Goal: Transaction & Acquisition: Obtain resource

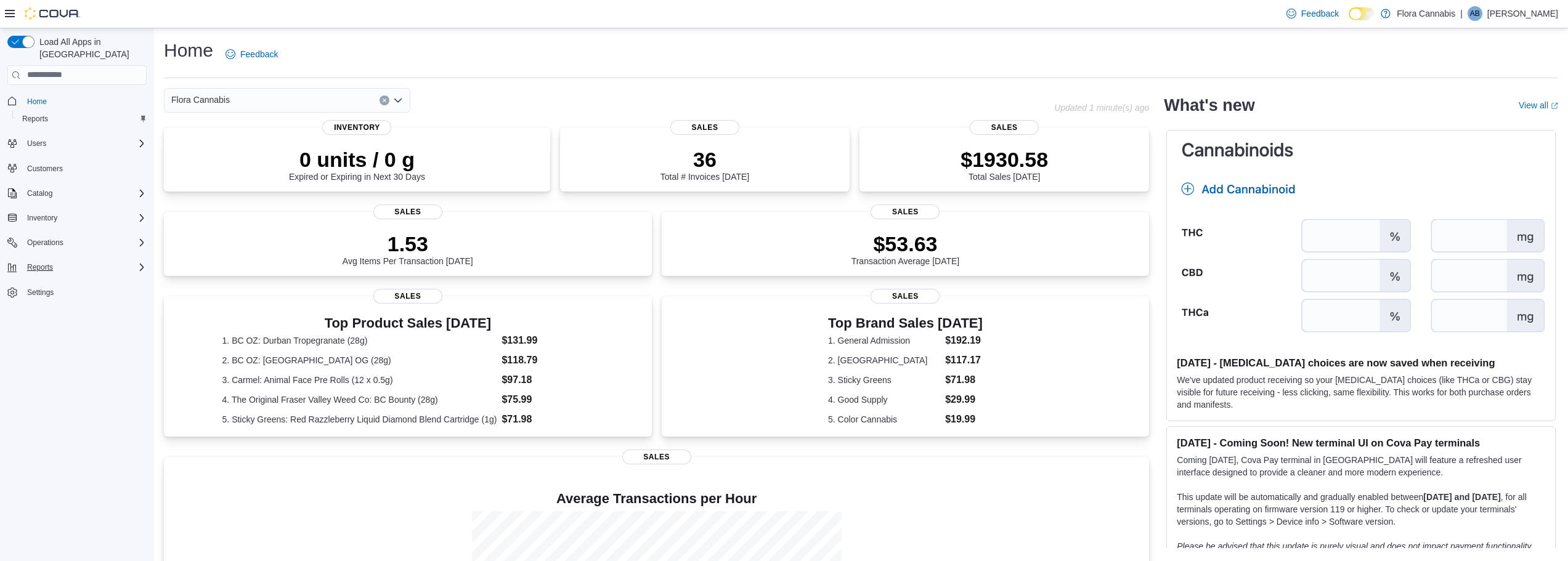
click at [113, 260] on div "Reports" at bounding box center [84, 267] width 124 height 15
drag, startPoint x: 34, startPoint y: 307, endPoint x: 73, endPoint y: 303, distance: 39.2
click at [34, 314] on span "Reports" at bounding box center [35, 319] width 26 height 10
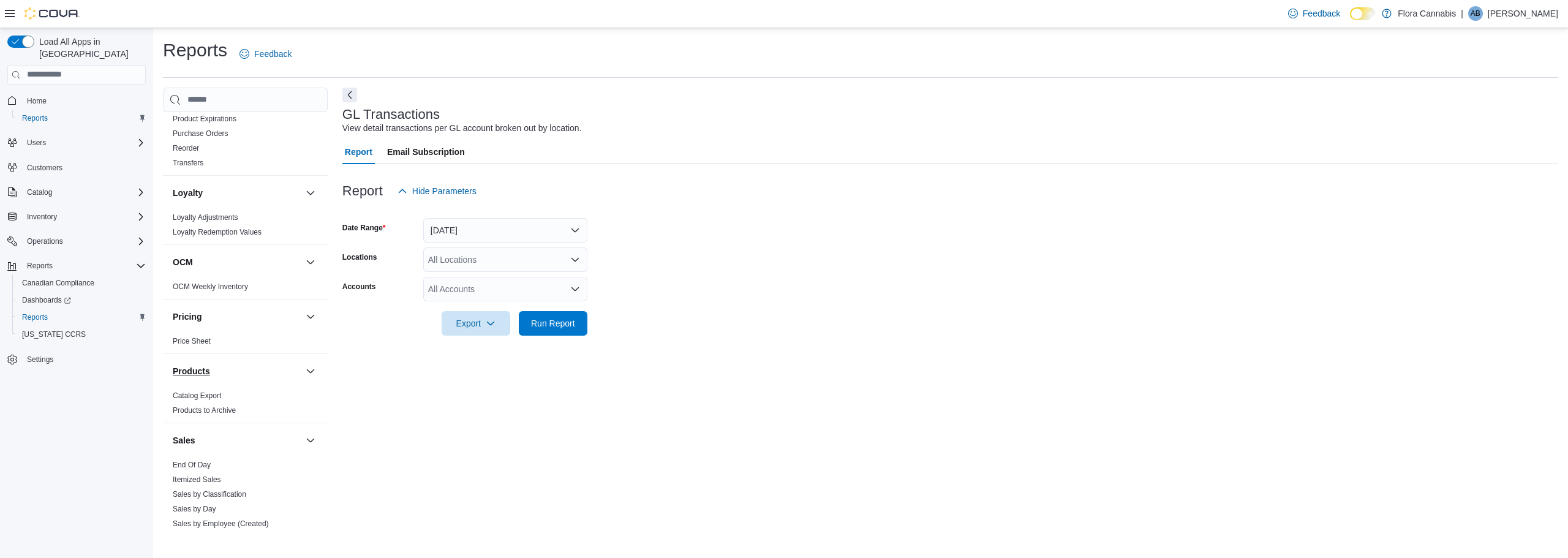
scroll to position [858, 0]
drag, startPoint x: 214, startPoint y: 389, endPoint x: 200, endPoint y: 393, distance: 14.6
click at [214, 397] on link "Sales by Day" at bounding box center [194, 401] width 44 height 8
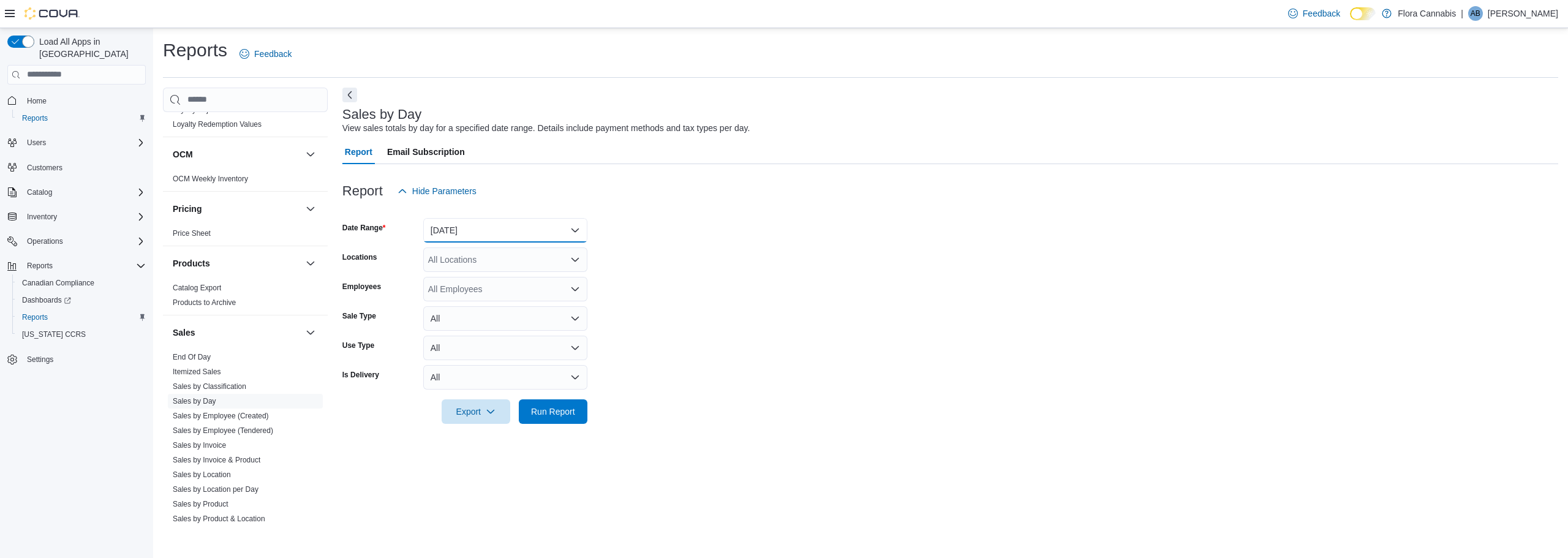
click at [516, 233] on button "[DATE]" at bounding box center [504, 230] width 164 height 24
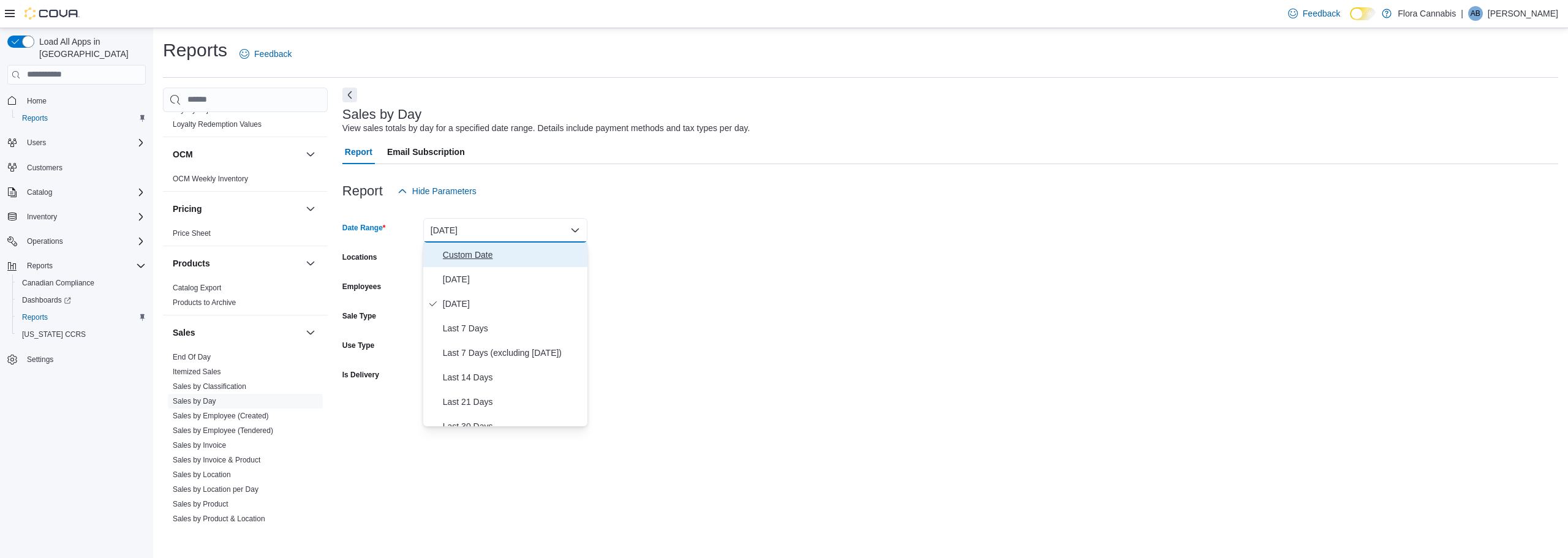
click at [509, 248] on span "Custom Date" at bounding box center [513, 254] width 140 height 15
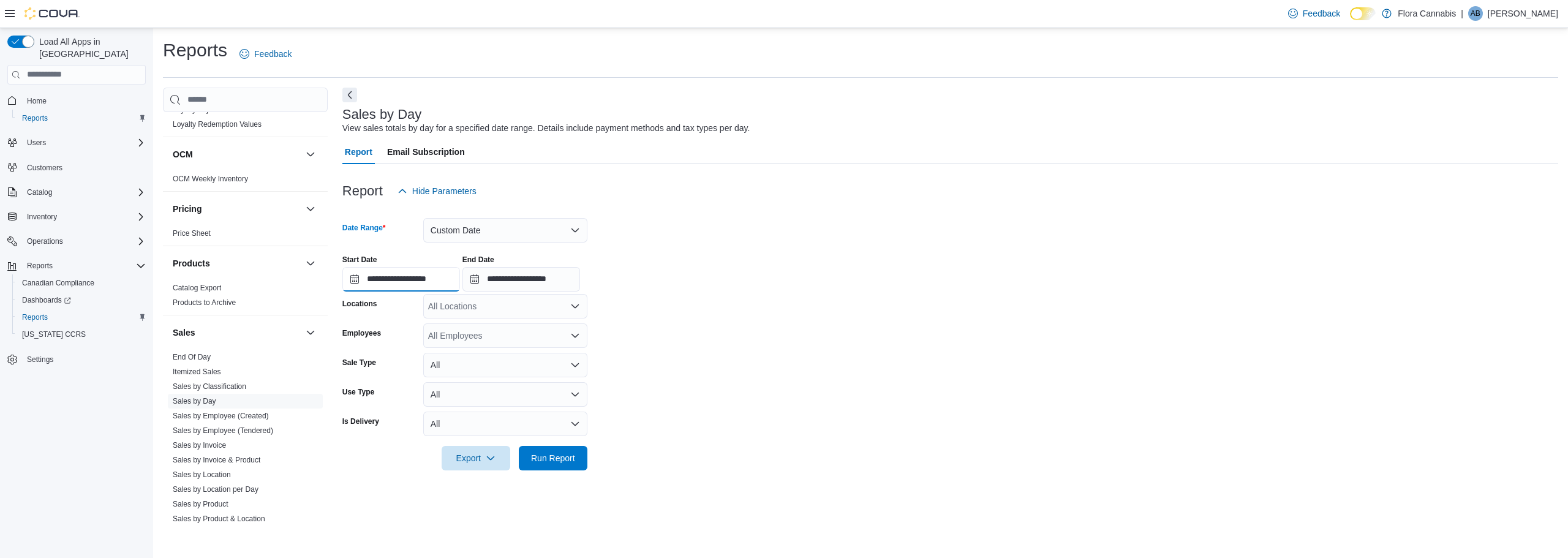
click at [437, 277] on input "**********" at bounding box center [401, 279] width 117 height 24
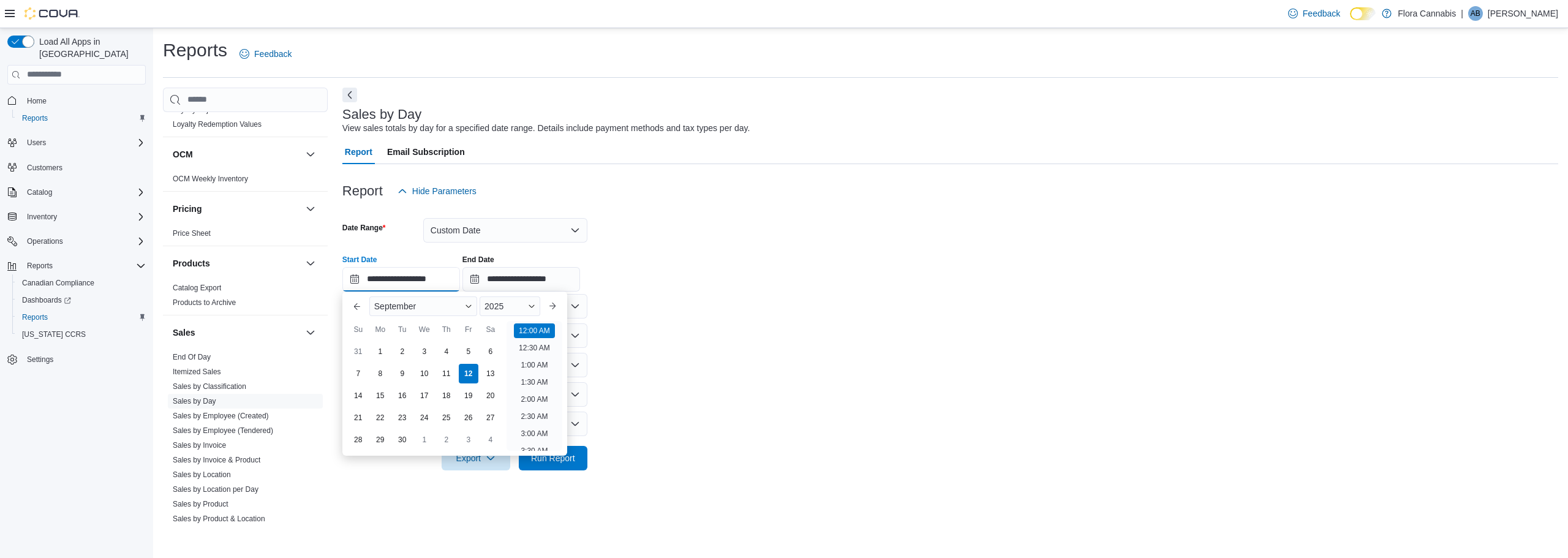
scroll to position [38, 0]
click at [355, 439] on div "28" at bounding box center [357, 439] width 21 height 21
type input "**********"
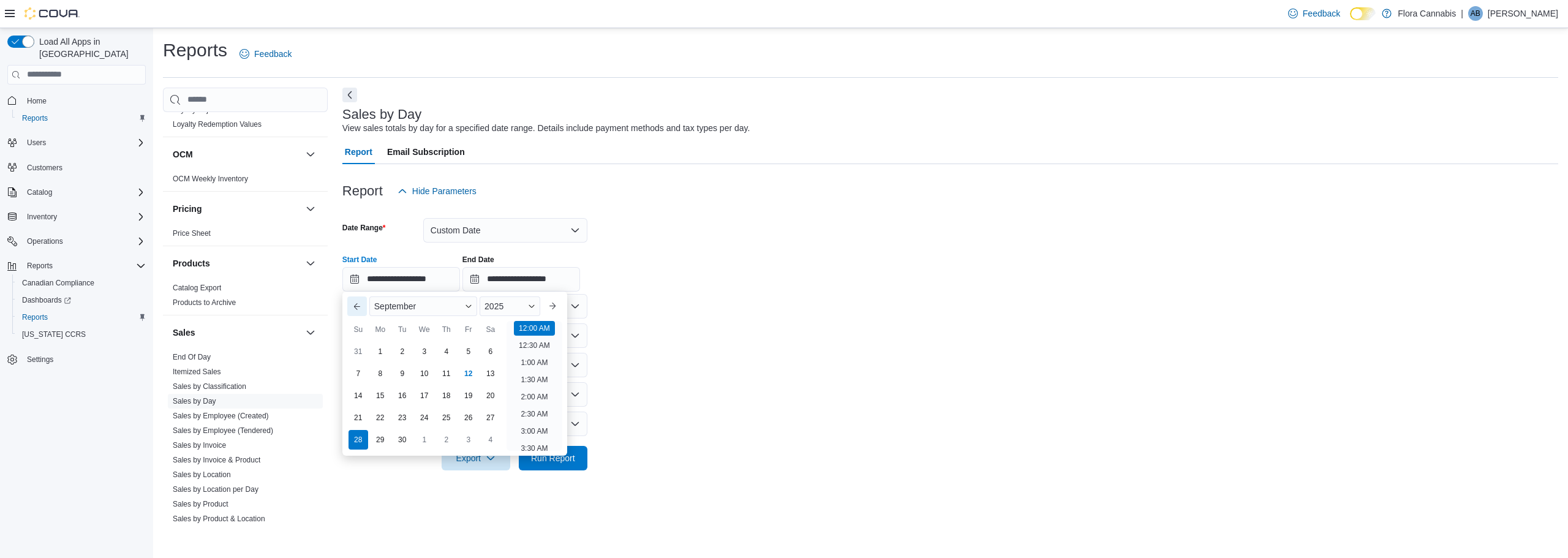
click at [362, 305] on button "Previous Month" at bounding box center [357, 306] width 19 height 19
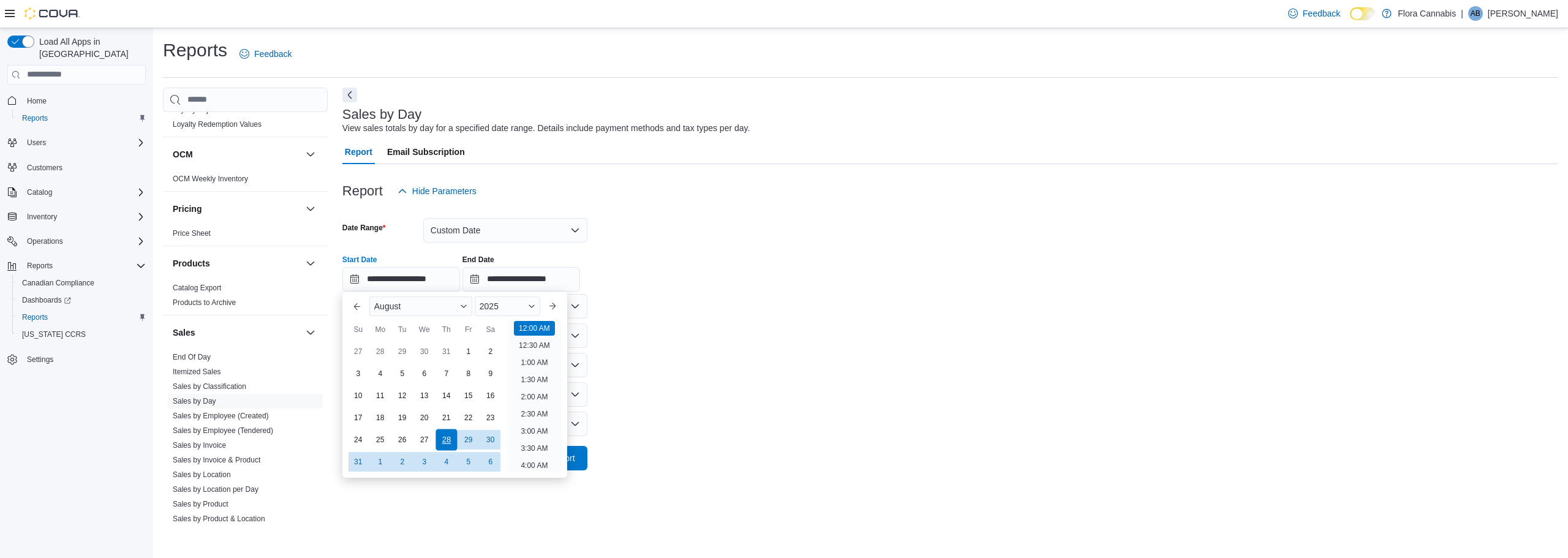
click at [440, 434] on div "28" at bounding box center [446, 439] width 21 height 21
click at [563, 308] on button "Next month" at bounding box center [552, 306] width 19 height 19
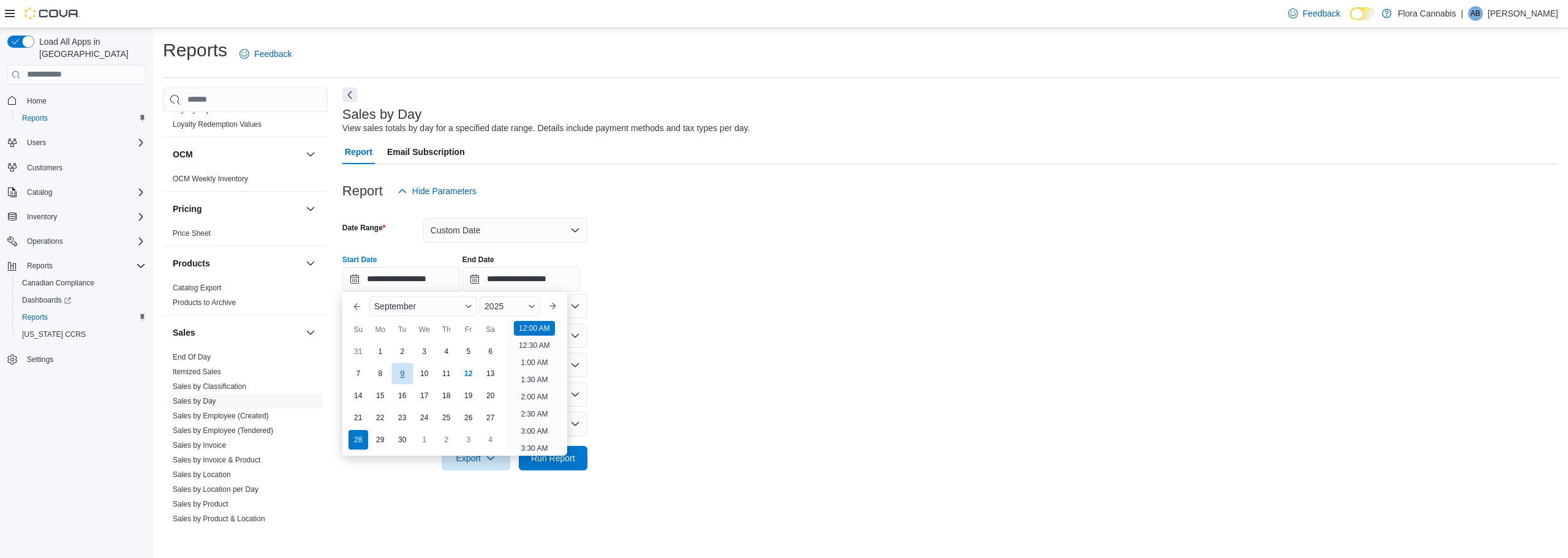
click at [403, 372] on div "9" at bounding box center [402, 373] width 21 height 21
click at [567, 351] on div "Previous Month Next month [DATE] [DATE] Su Mo Tu We Th Fr Sa You are focused on…" at bounding box center [454, 373] width 225 height 164
click at [350, 313] on button "Previous Month" at bounding box center [357, 306] width 19 height 19
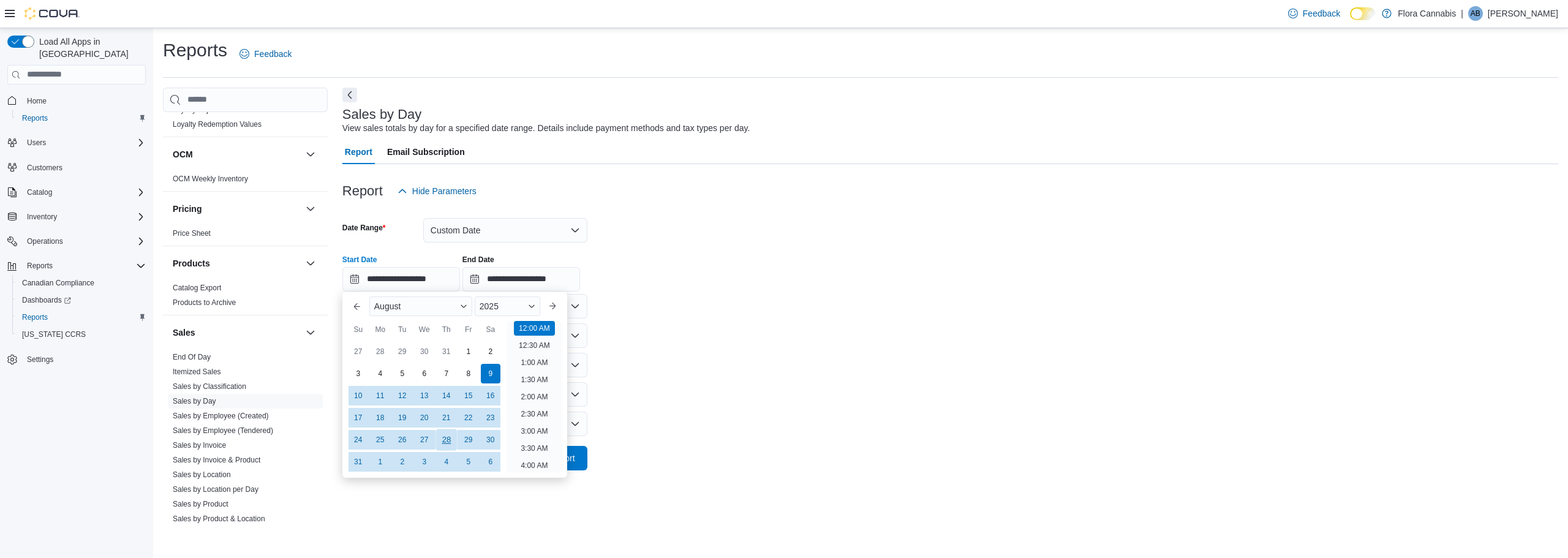
click at [446, 443] on div "28" at bounding box center [446, 439] width 21 height 21
type input "**********"
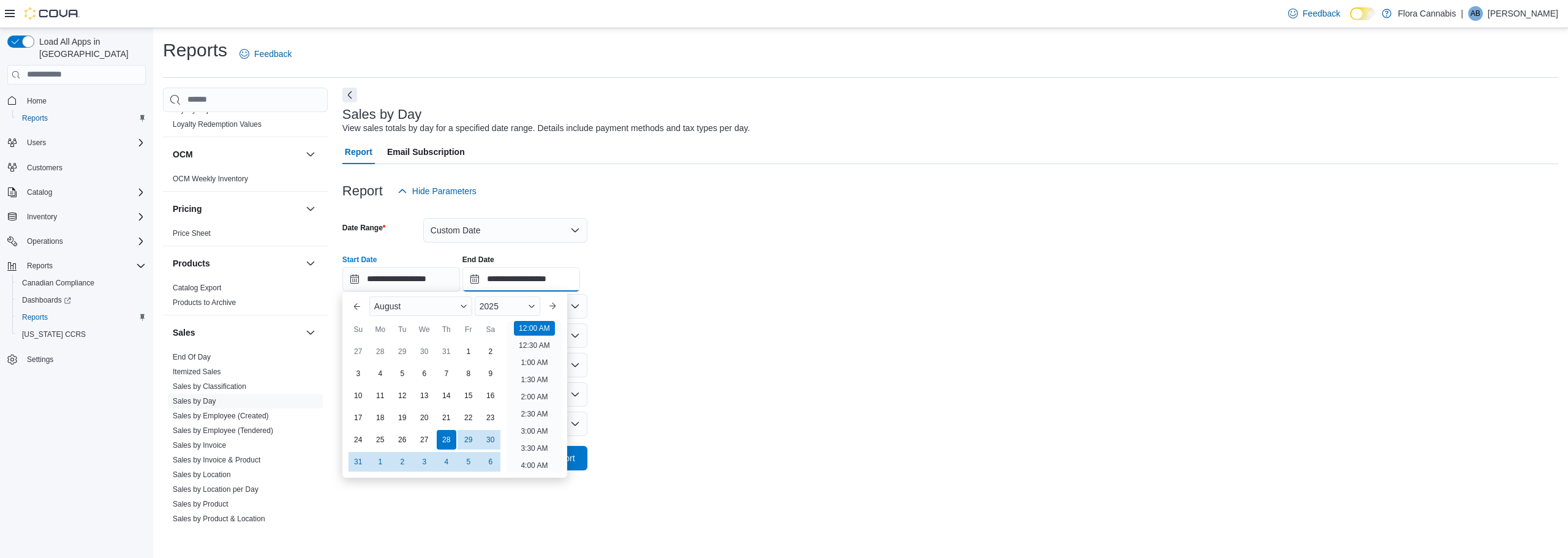
click at [545, 281] on input "**********" at bounding box center [521, 279] width 117 height 24
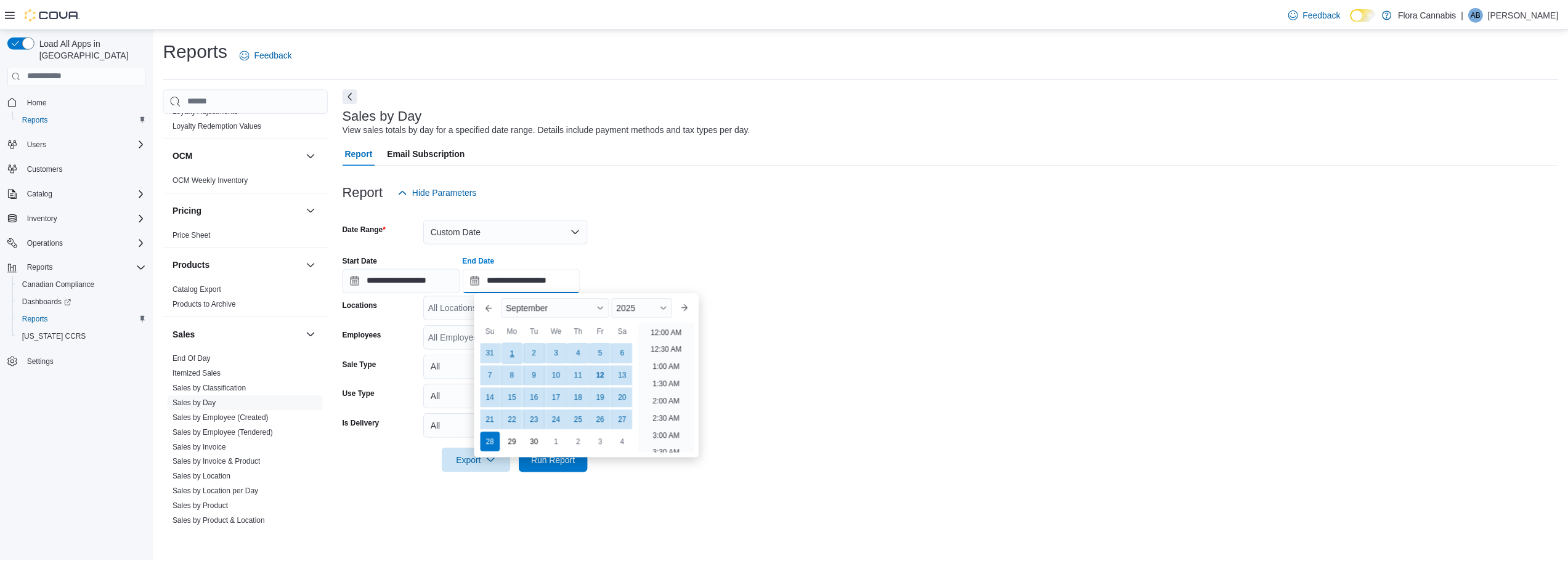
scroll to position [700, 0]
click at [539, 367] on div "9" at bounding box center [537, 375] width 22 height 22
type input "**********"
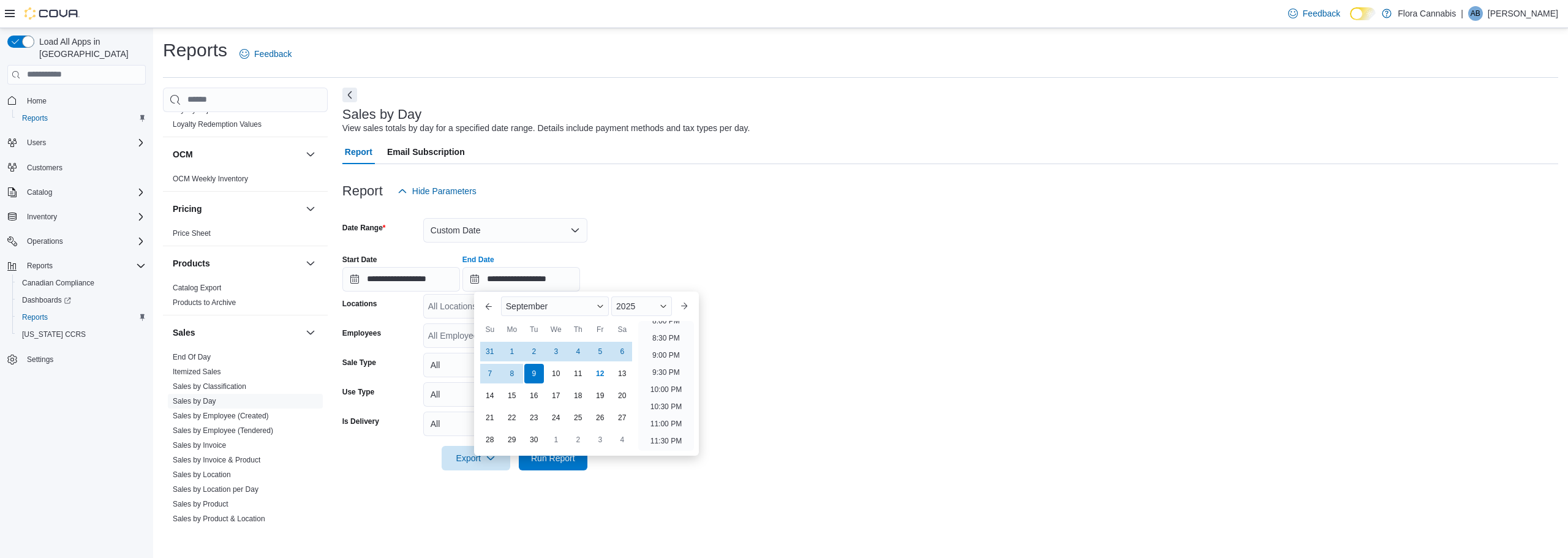
click at [659, 260] on div "**********" at bounding box center [950, 268] width 1216 height 46
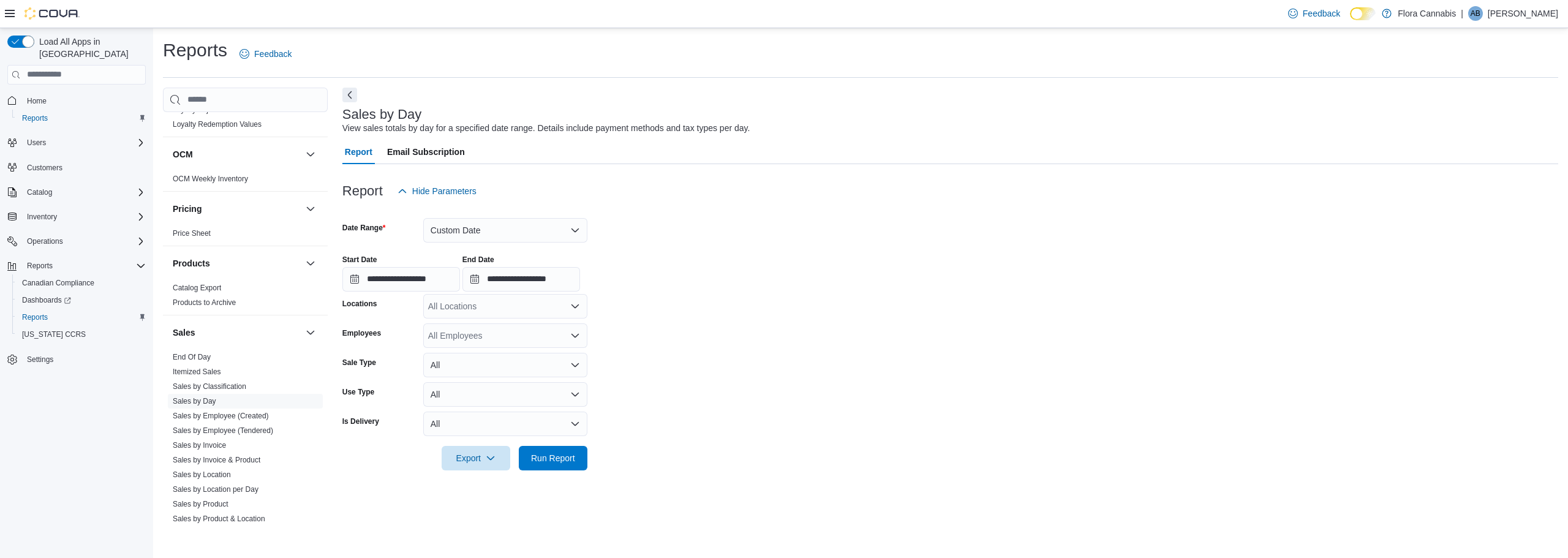
click at [540, 310] on div "All Locations" at bounding box center [504, 306] width 164 height 24
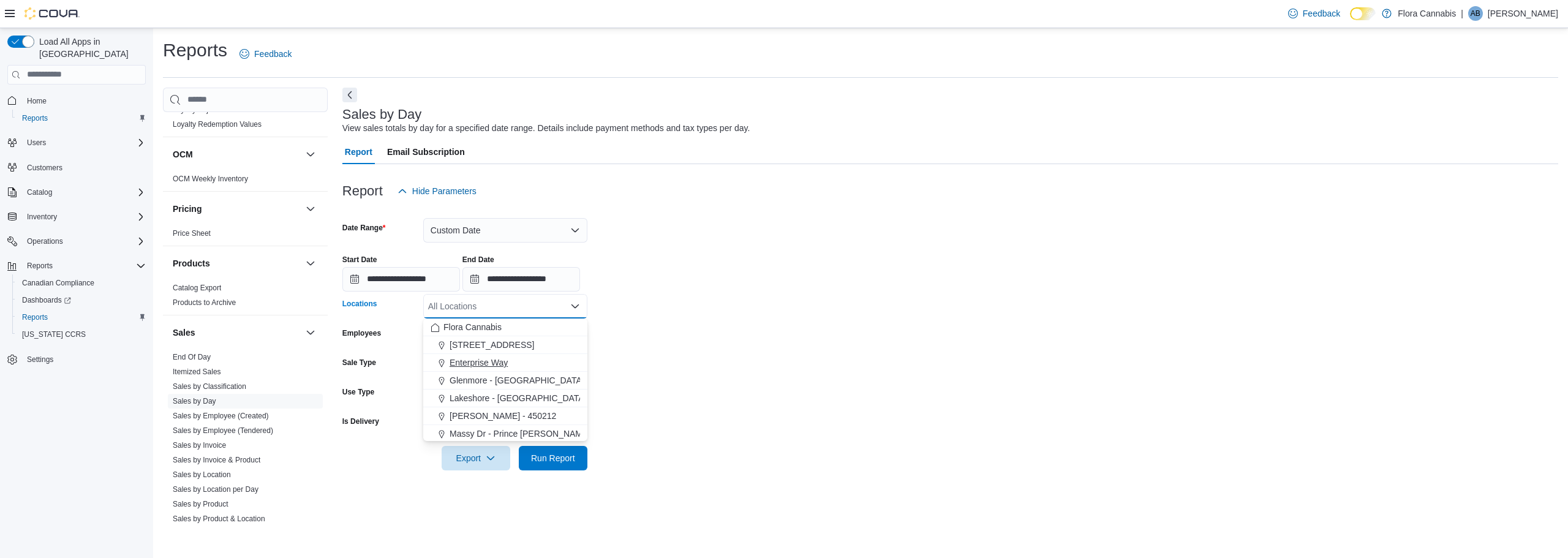
click at [497, 355] on button "Enterprise Way" at bounding box center [504, 363] width 164 height 18
click at [543, 463] on span "Run Report" at bounding box center [553, 458] width 44 height 12
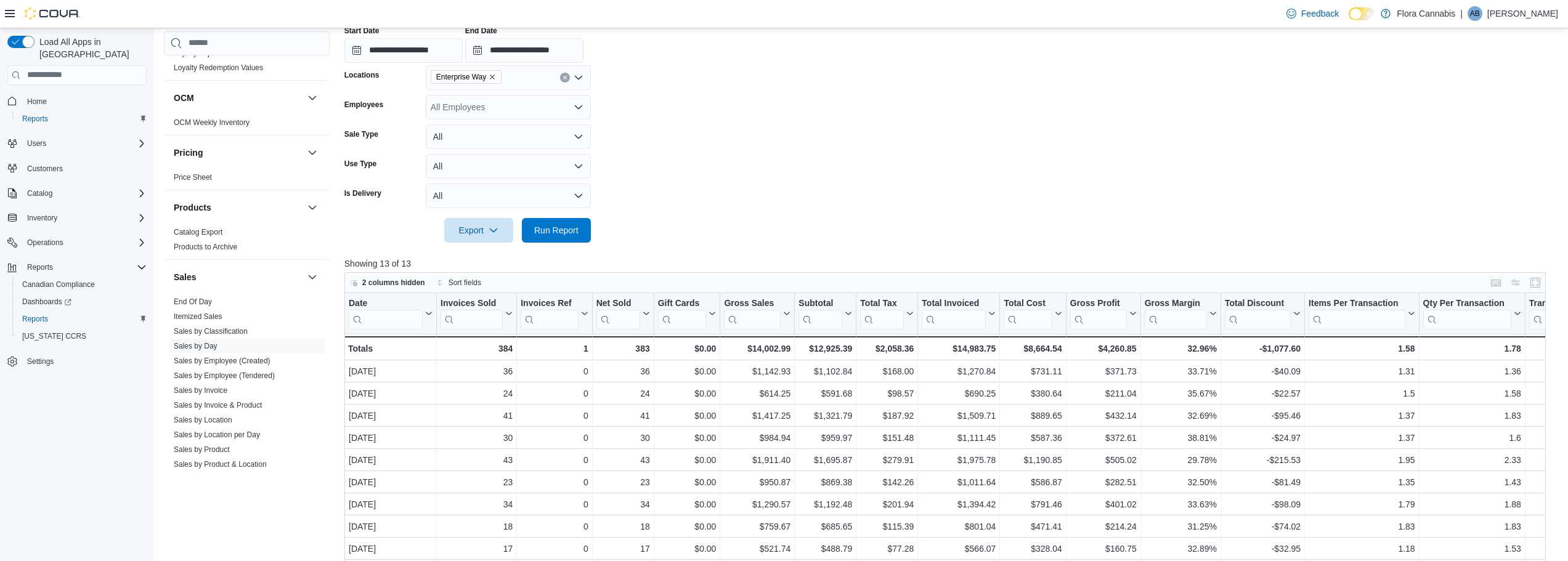
scroll to position [308, 0]
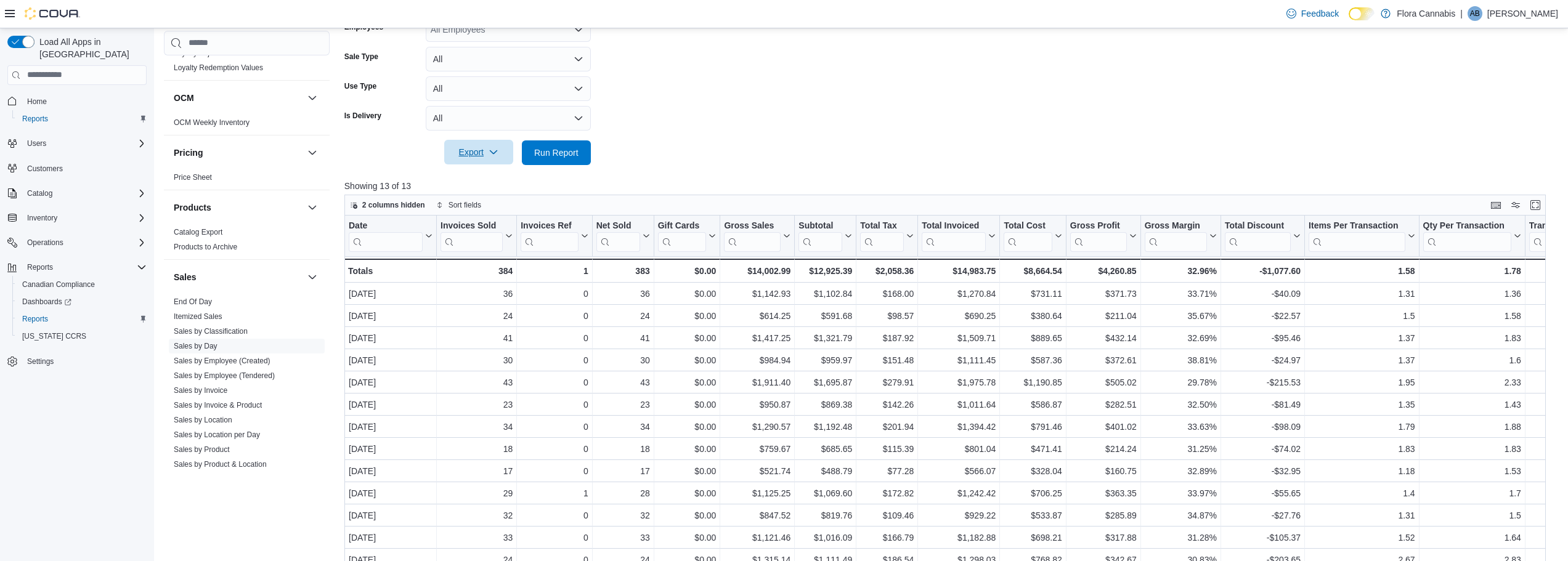
click at [490, 153] on icon "button" at bounding box center [494, 152] width 10 height 10
click at [490, 165] on button "Export to Excel" at bounding box center [480, 177] width 70 height 24
